Goal: Find specific page/section: Find specific page/section

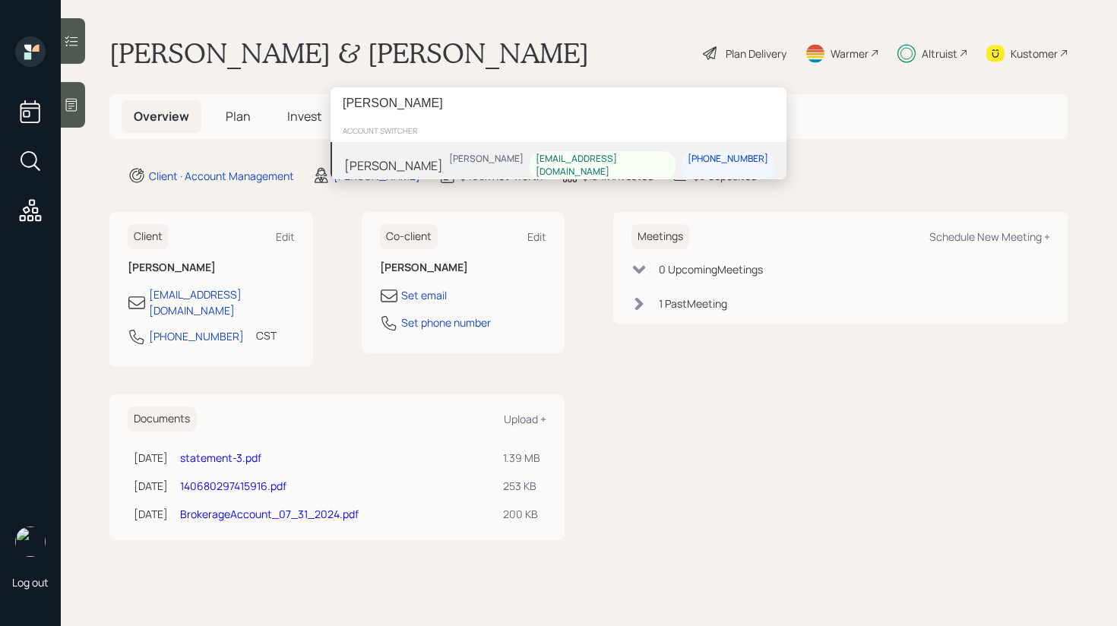
type input "[PERSON_NAME]"
click at [486, 156] on div "Hara [PERSON_NAME] [PERSON_NAME] [PERSON_NAME][EMAIL_ADDRESS][DOMAIN_NAME] [PHO…" at bounding box center [559, 165] width 456 height 47
